Goal: Check status: Check status

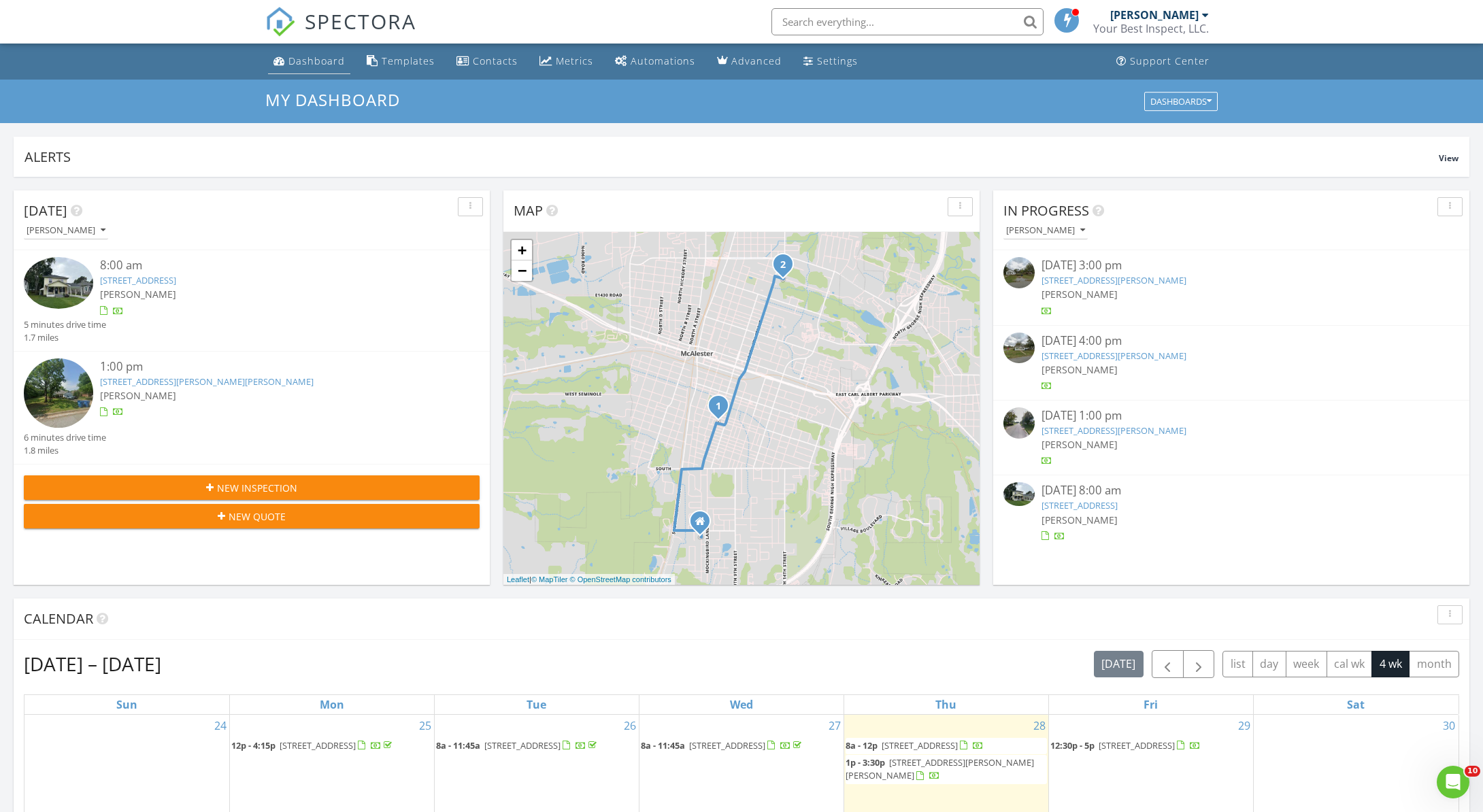
click at [314, 60] on div "Dashboard" at bounding box center [317, 61] width 57 height 13
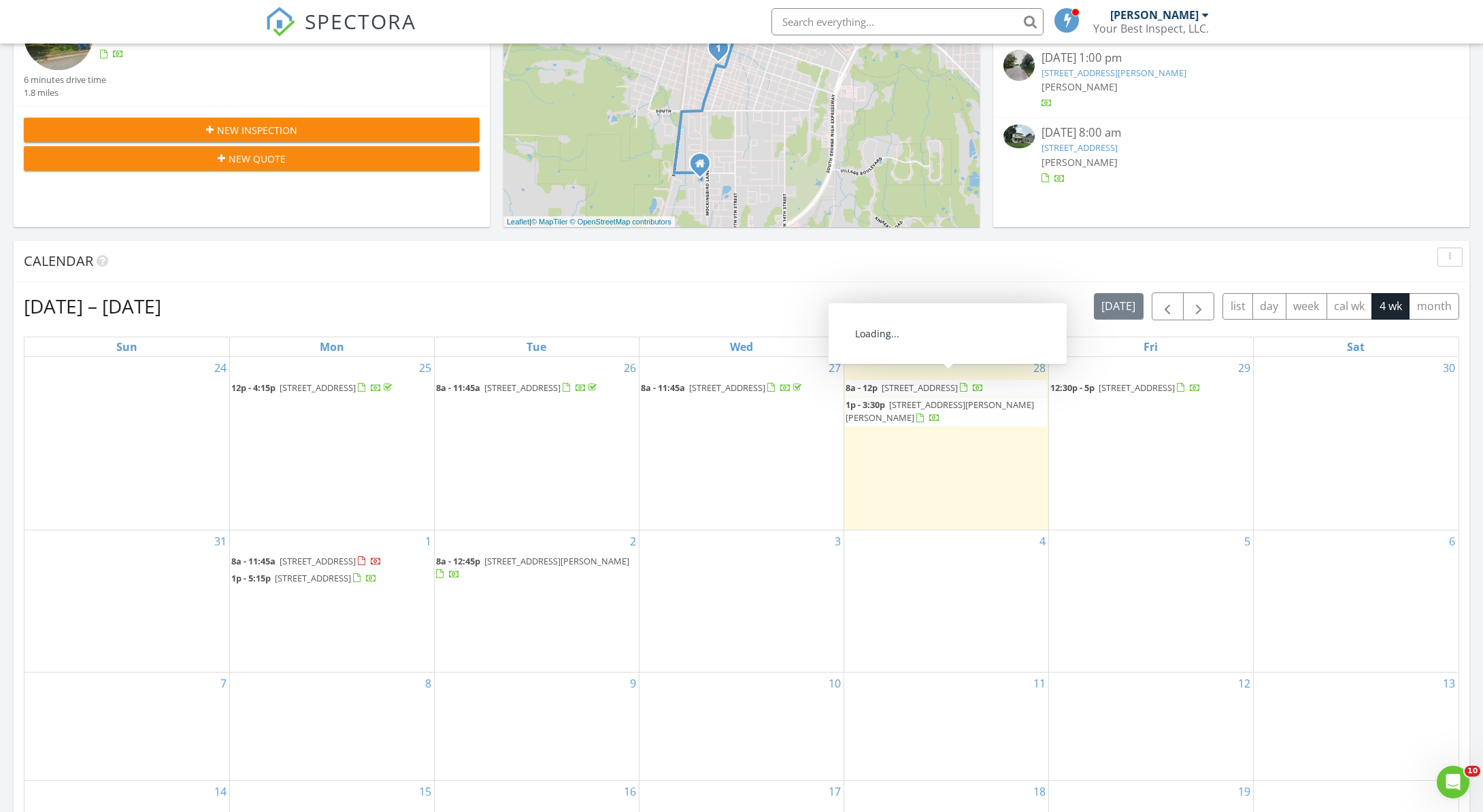
click at [945, 385] on span "506 E Seminole Ave, McAlester 74501" at bounding box center [919, 388] width 76 height 12
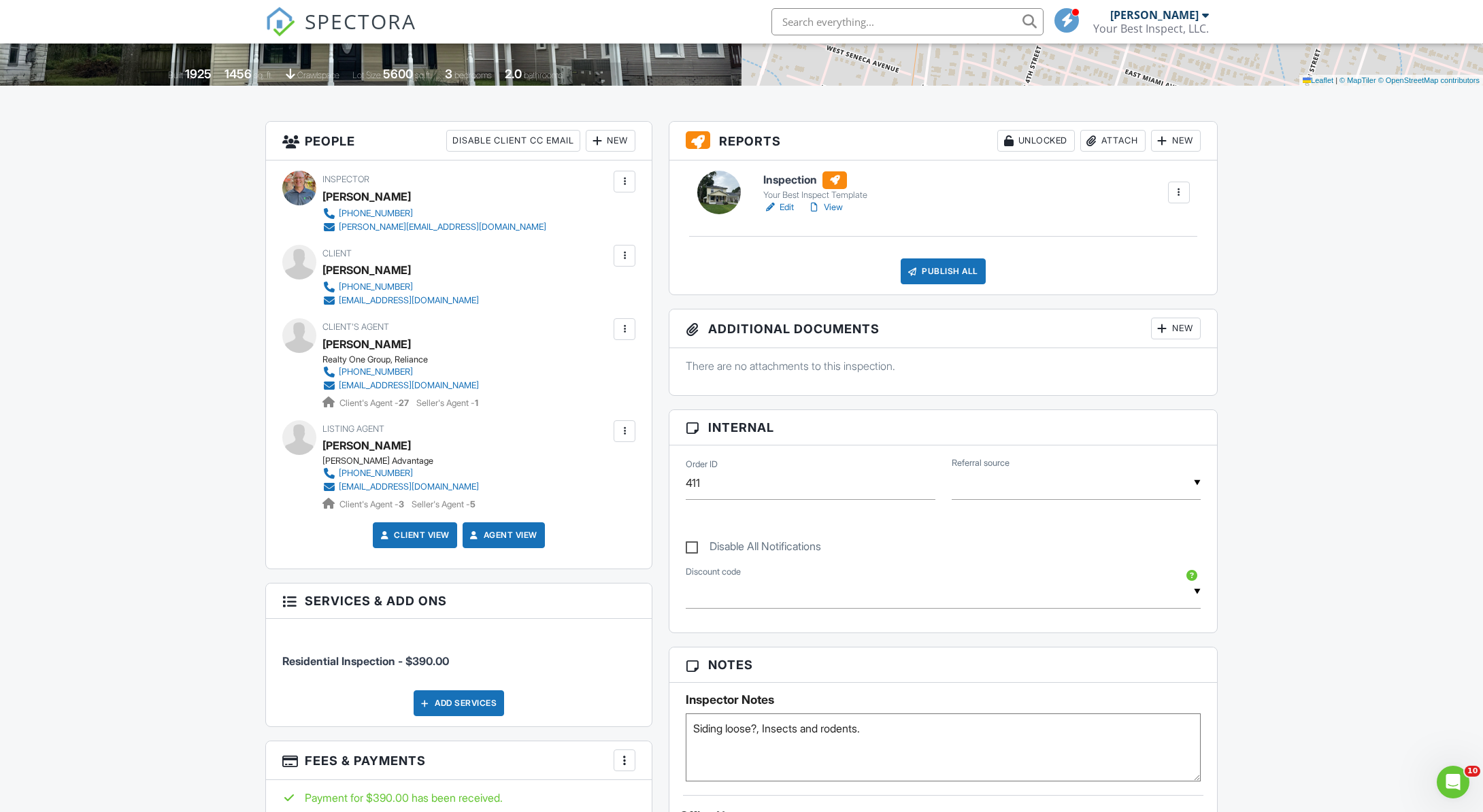
scroll to position [276, 0]
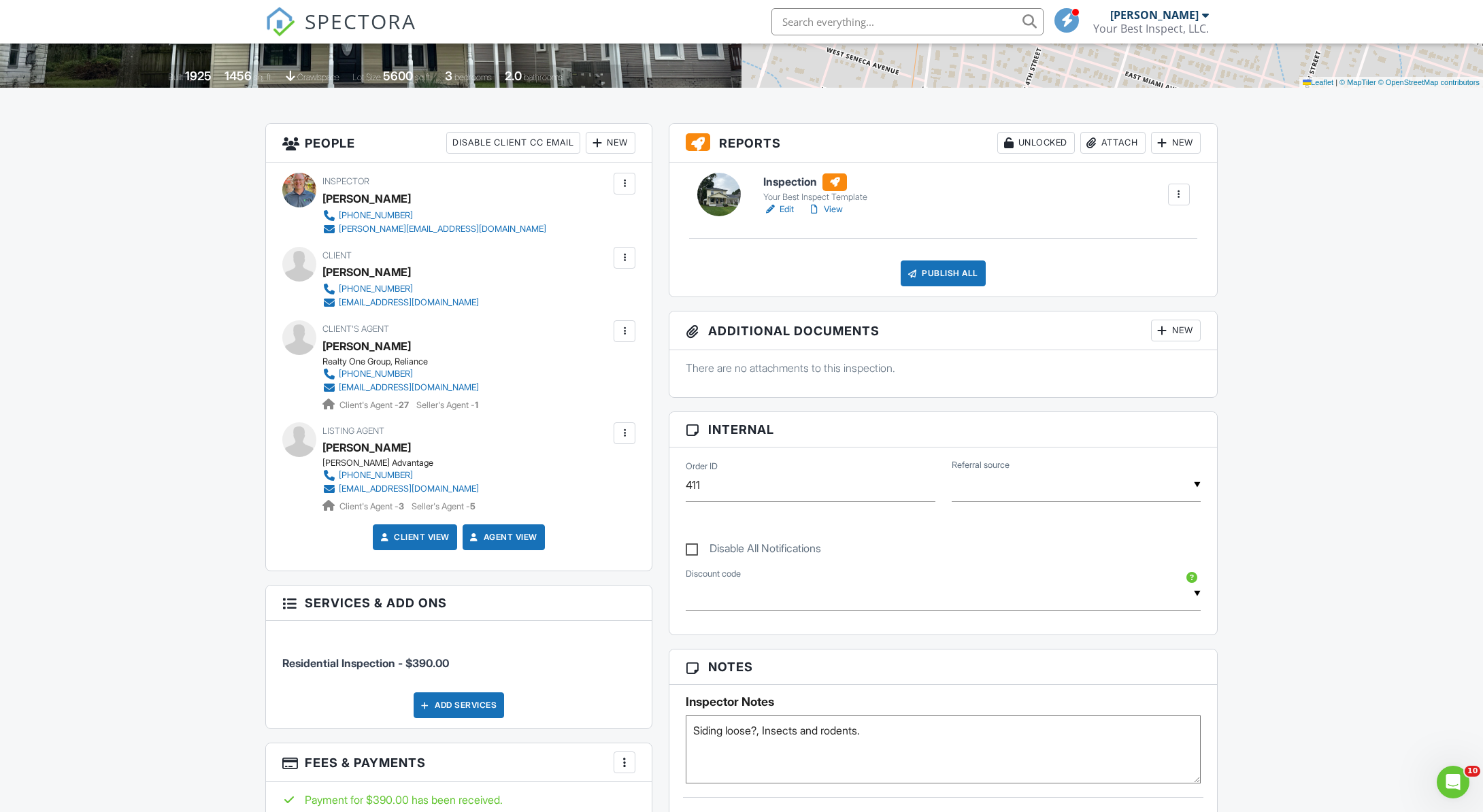
click at [838, 212] on link "View" at bounding box center [825, 210] width 35 height 14
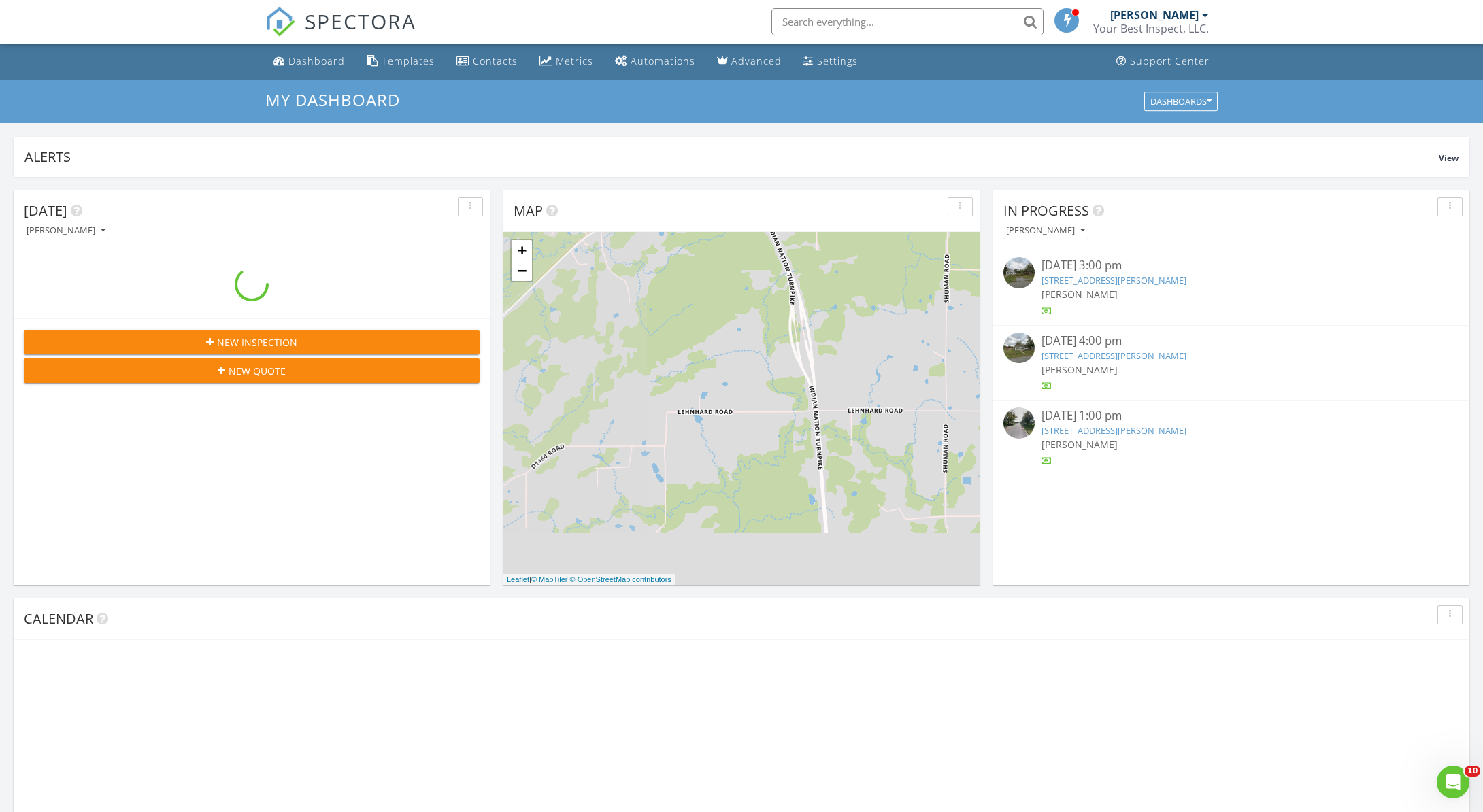
scroll to position [1239, 1484]
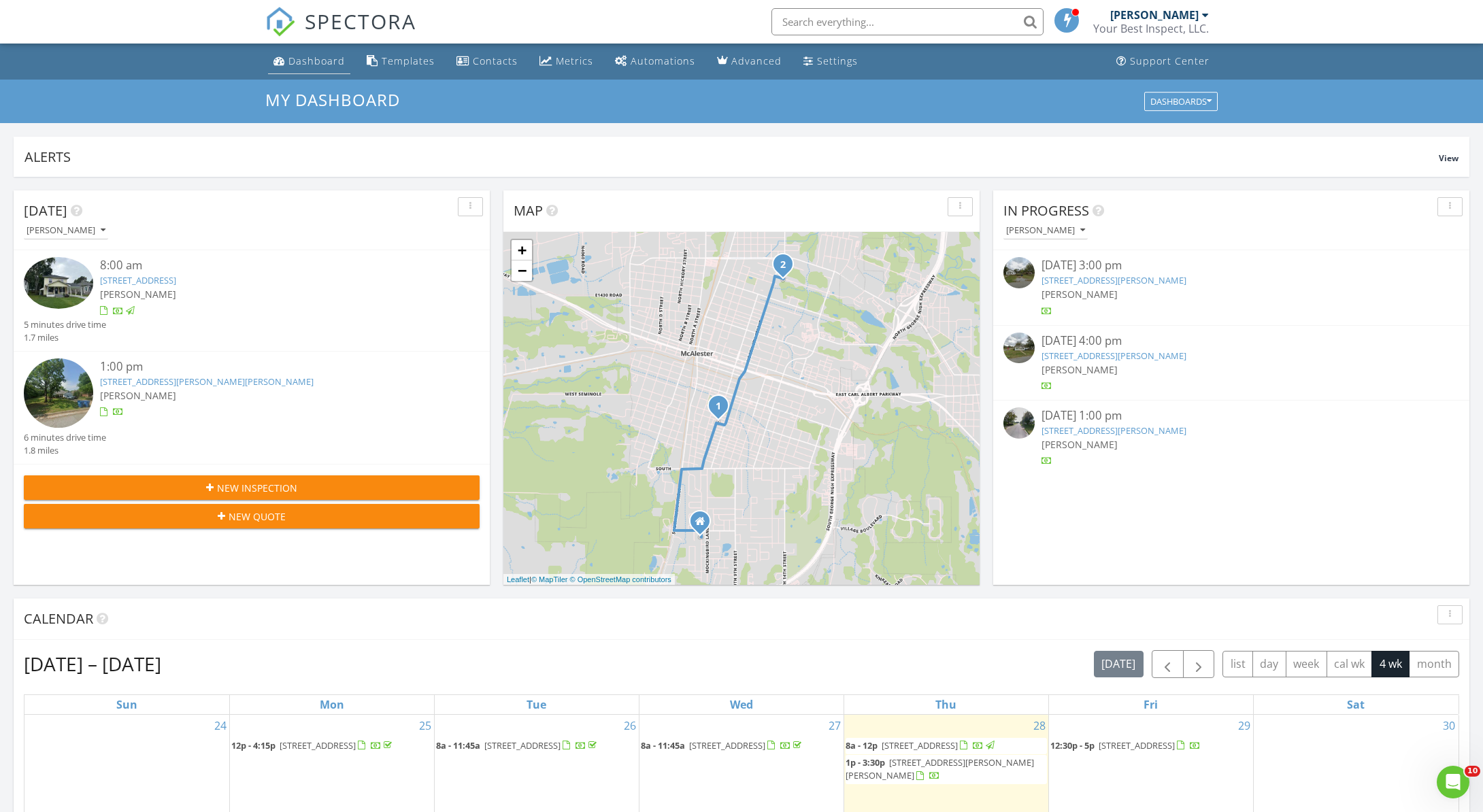
click at [310, 63] on div "Dashboard" at bounding box center [317, 61] width 57 height 13
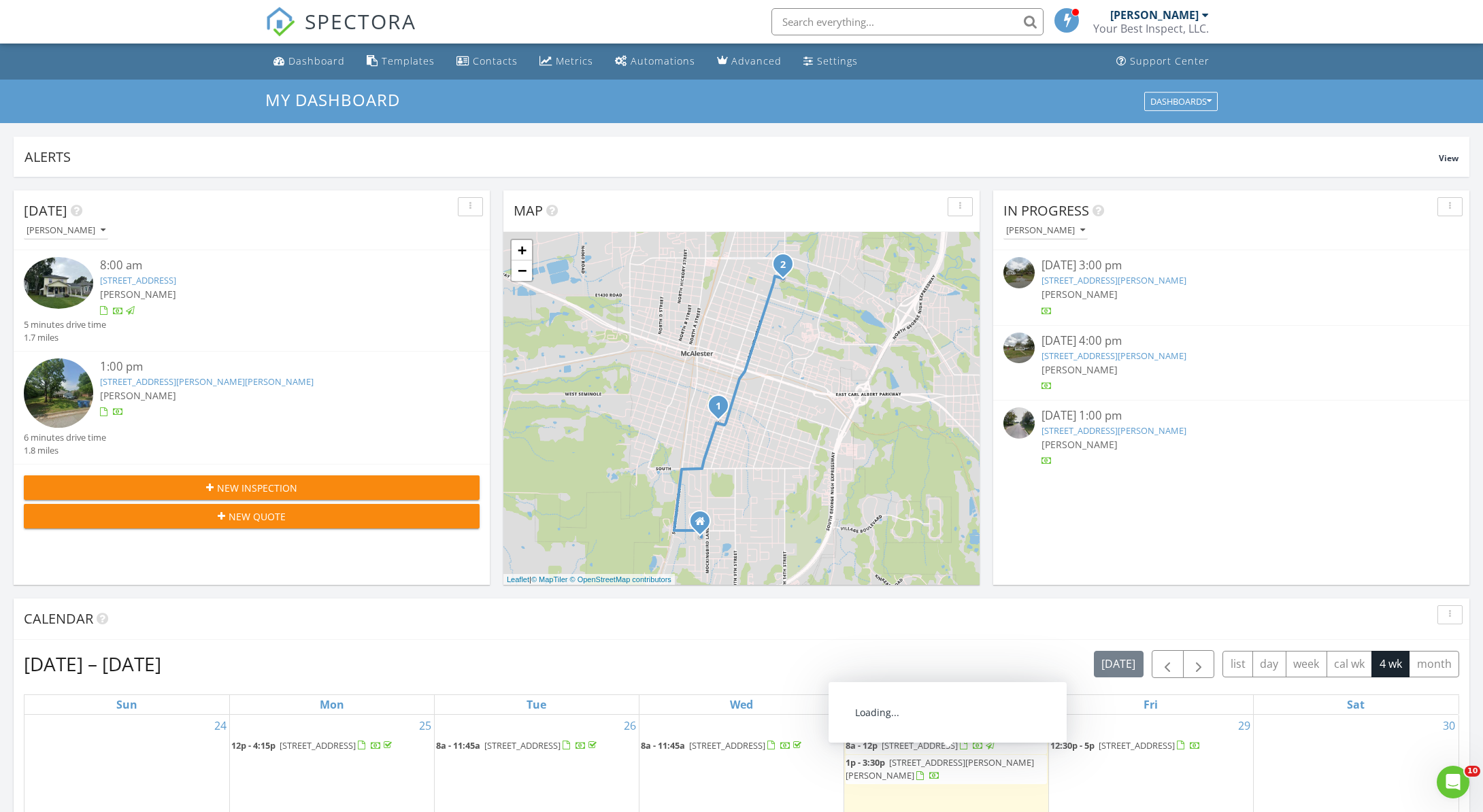
click at [910, 776] on span "610 E Pierce Ave, McAlester 74501" at bounding box center [939, 768] width 188 height 25
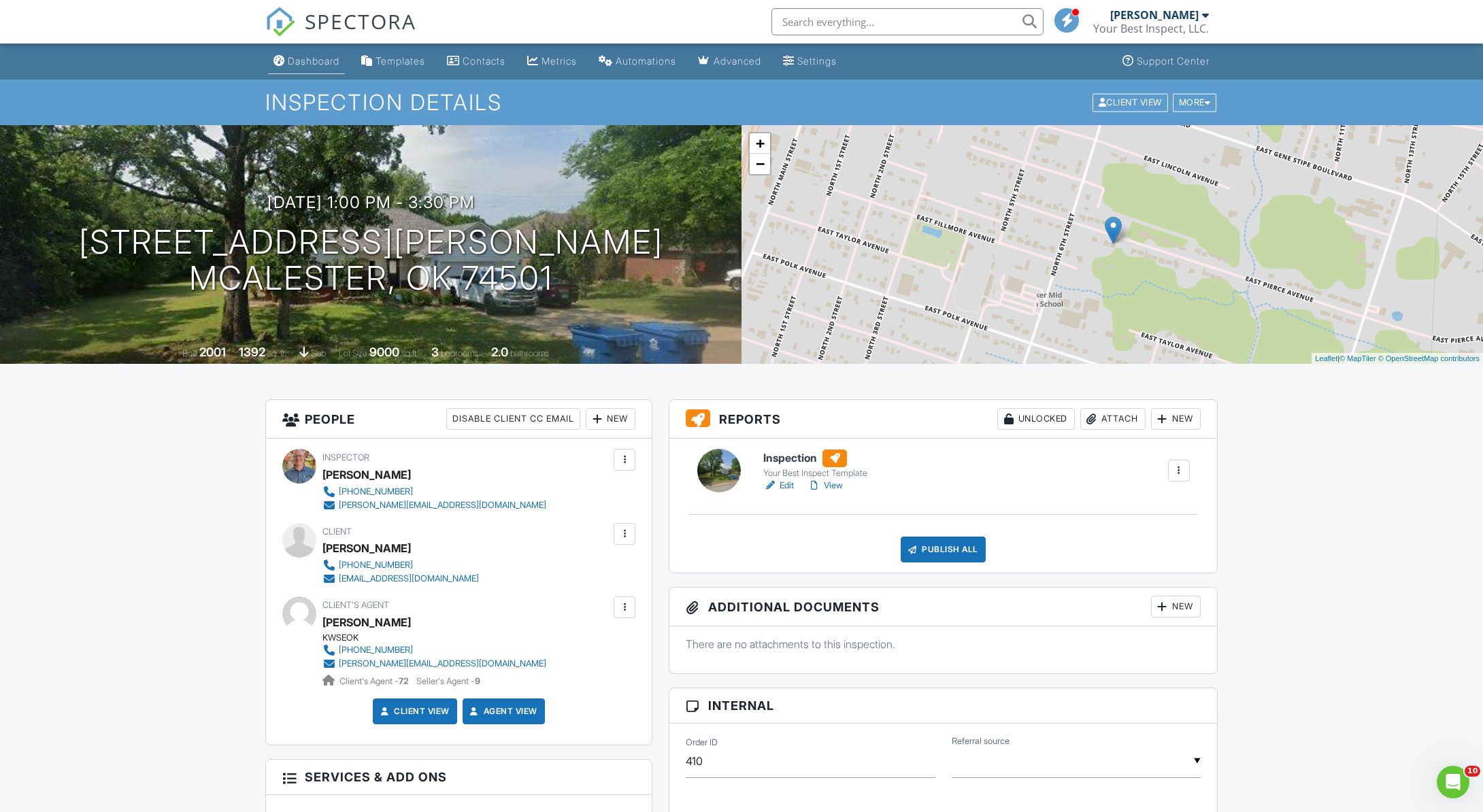
click at [345, 63] on link "Dashboard" at bounding box center [306, 61] width 77 height 25
